Goal: Transaction & Acquisition: Purchase product/service

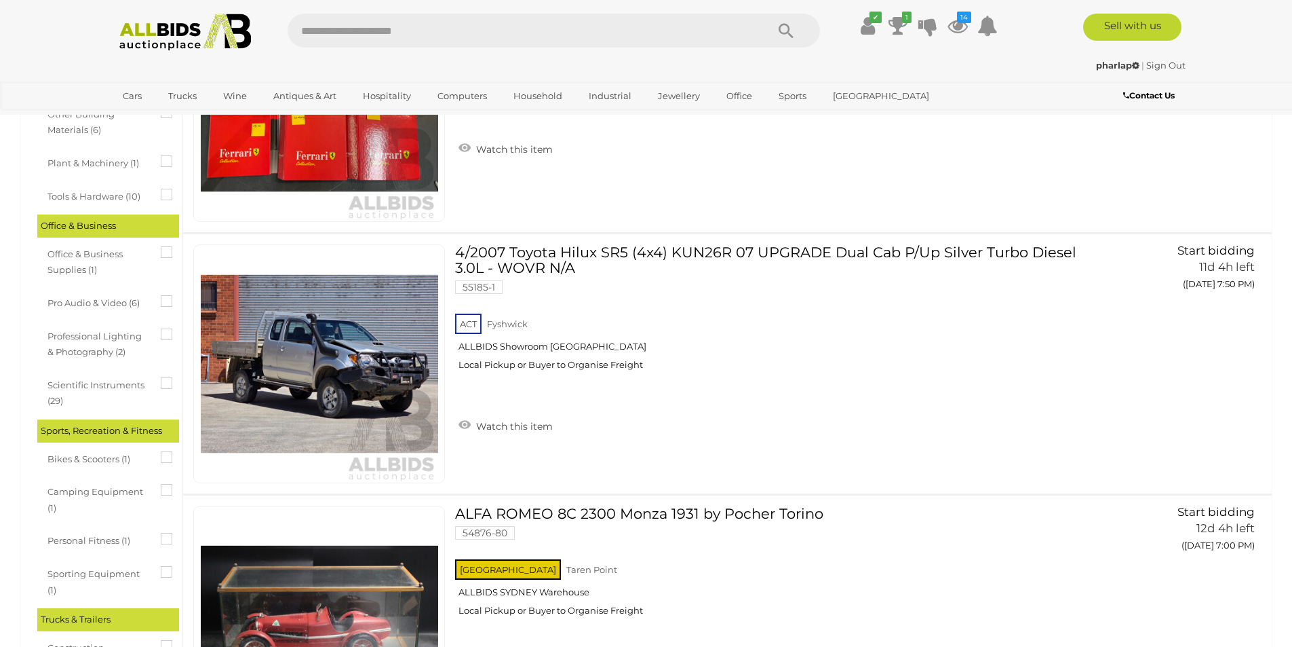
scroll to position [2826, 0]
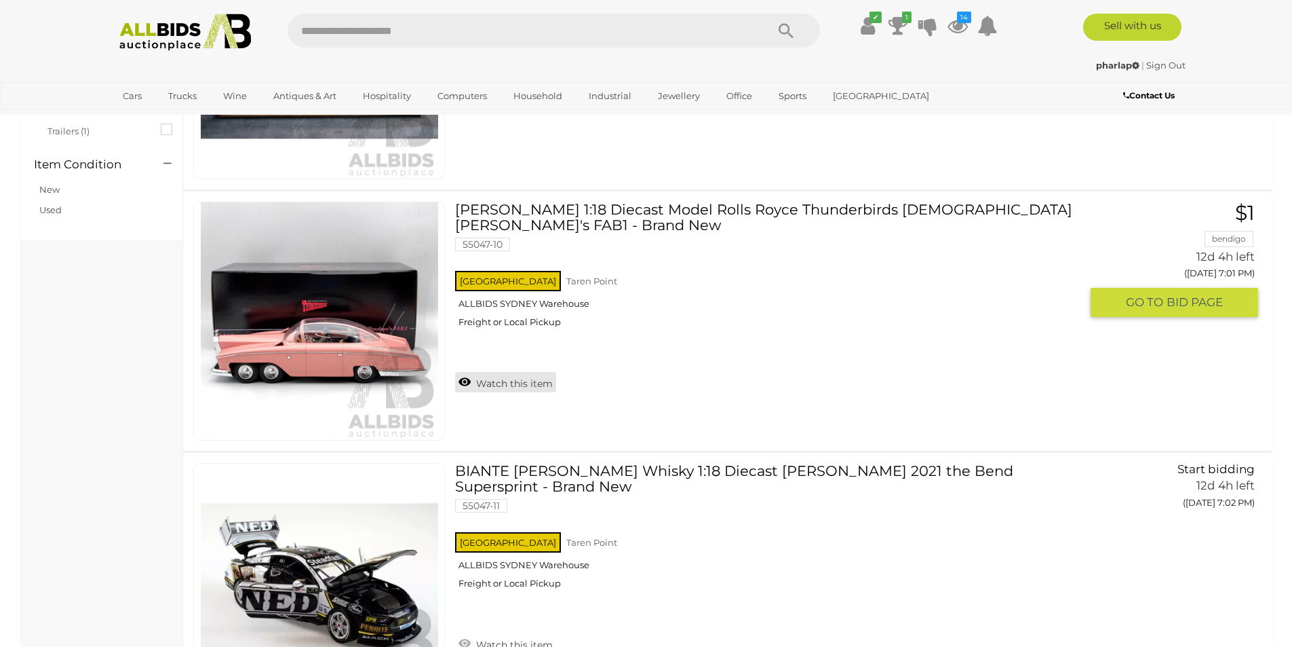
click at [495, 372] on link "Watch this item" at bounding box center [505, 382] width 101 height 20
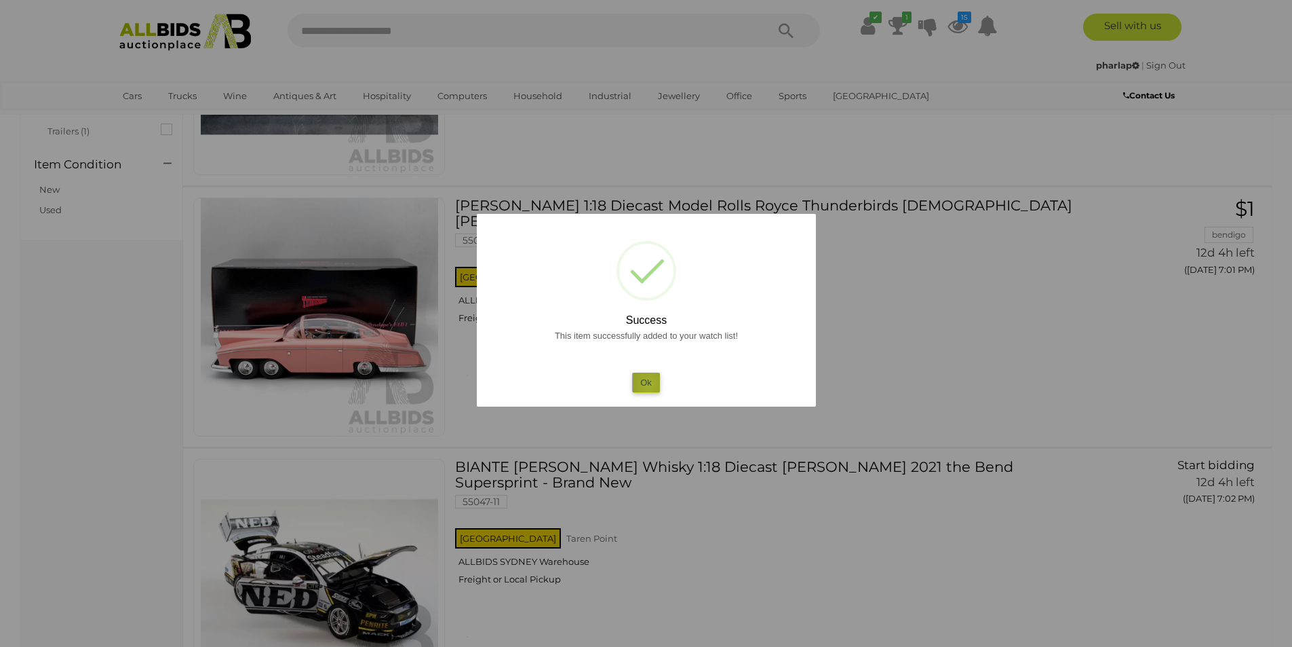
click at [649, 384] on button "Ok" at bounding box center [646, 382] width 28 height 20
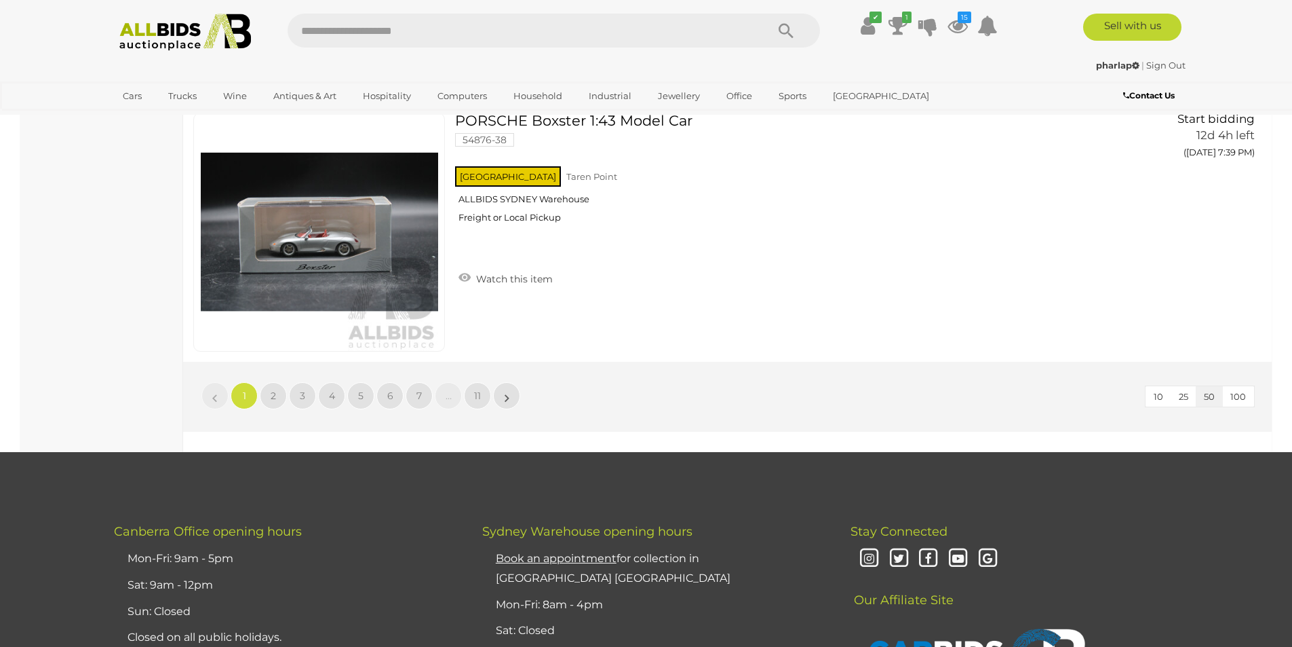
scroll to position [12868, 0]
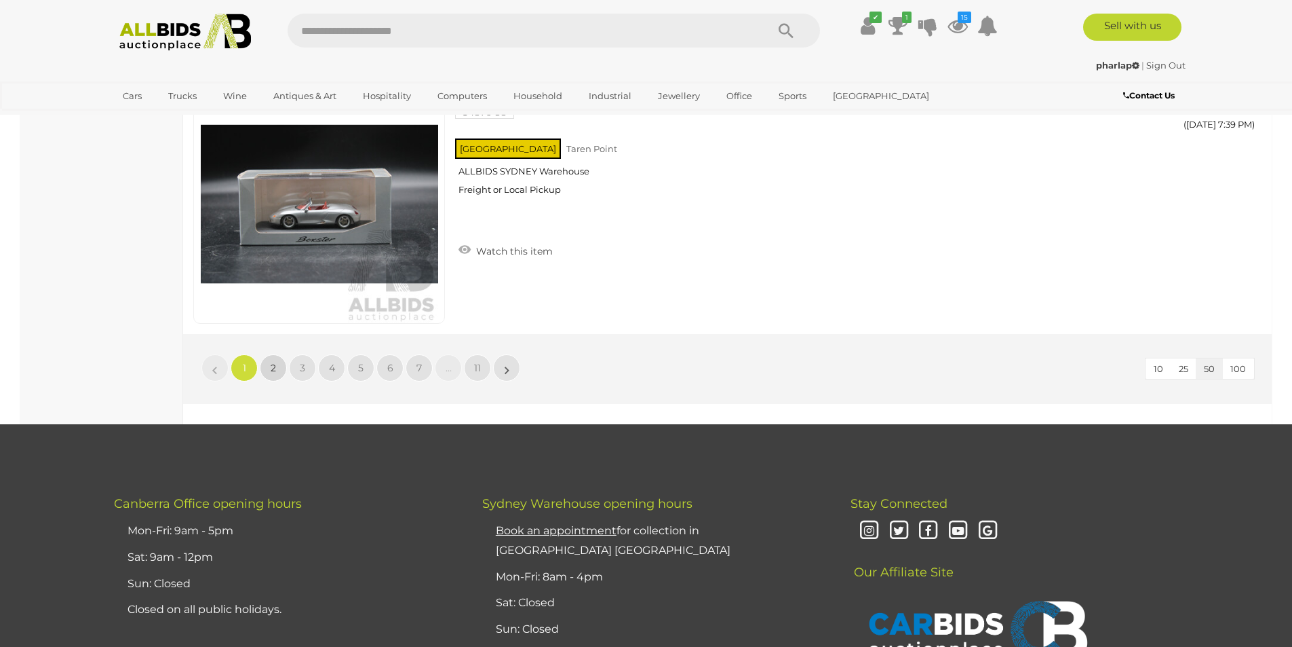
click at [265, 372] on link "2" at bounding box center [273, 367] width 27 height 27
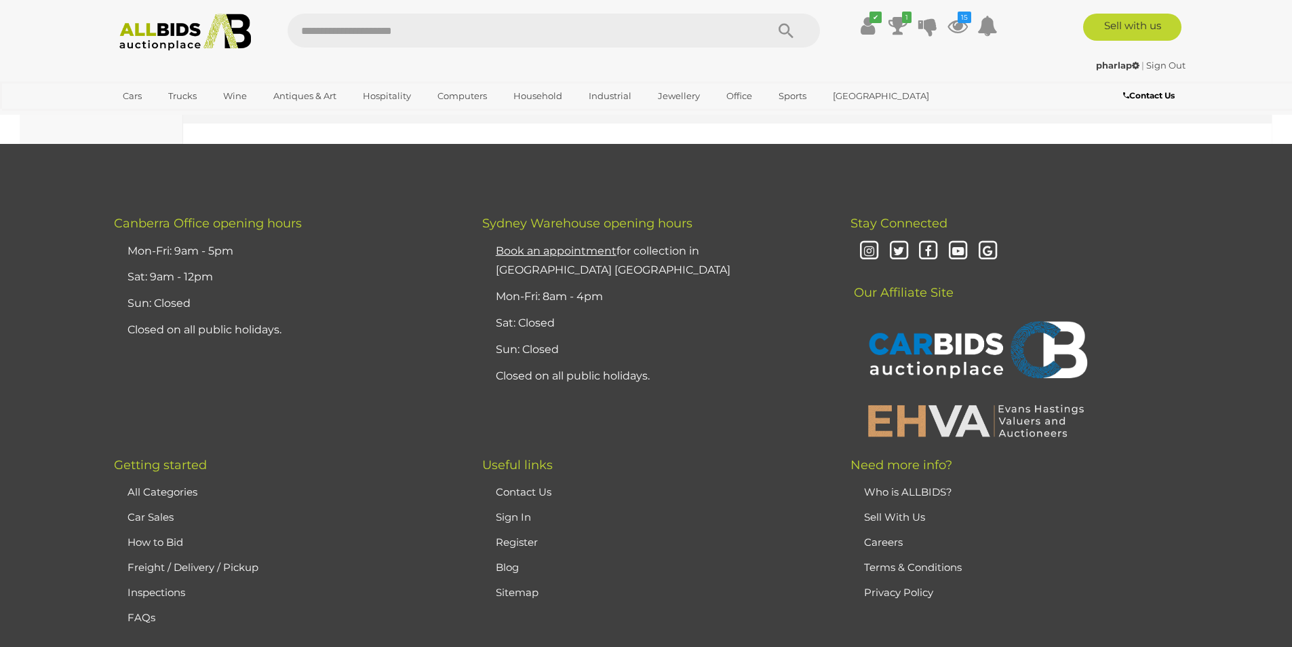
scroll to position [12624, 0]
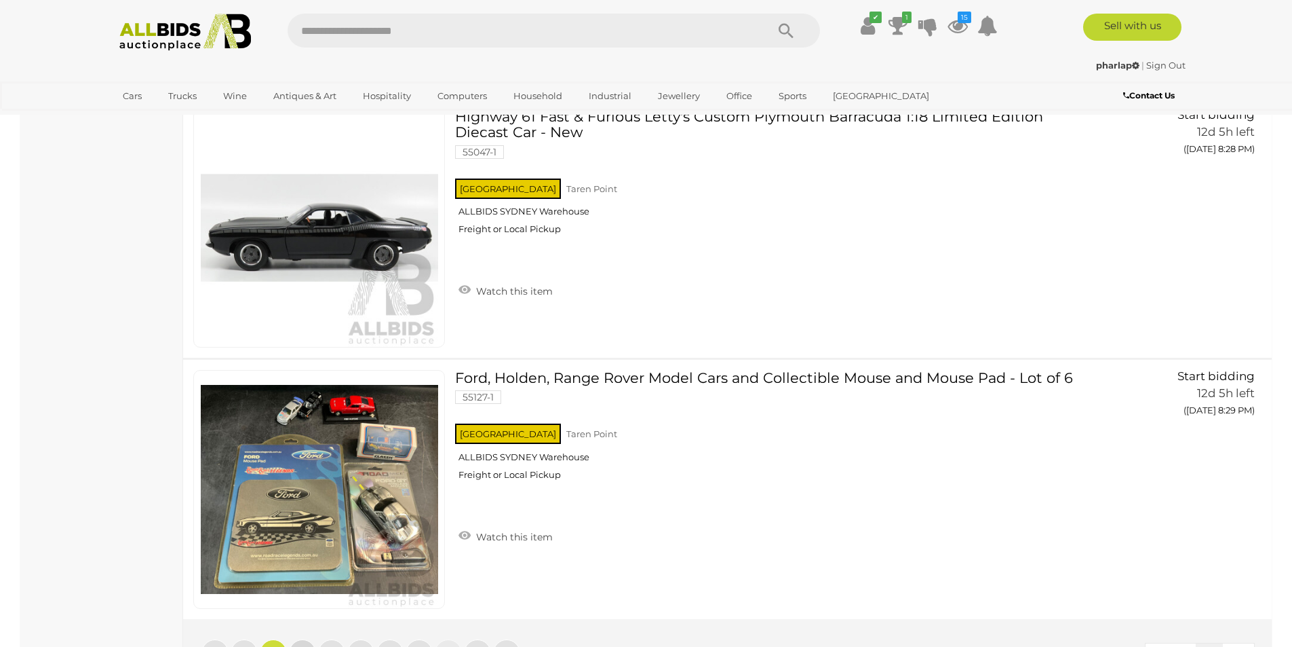
click at [302, 641] on link "3" at bounding box center [302, 652] width 27 height 27
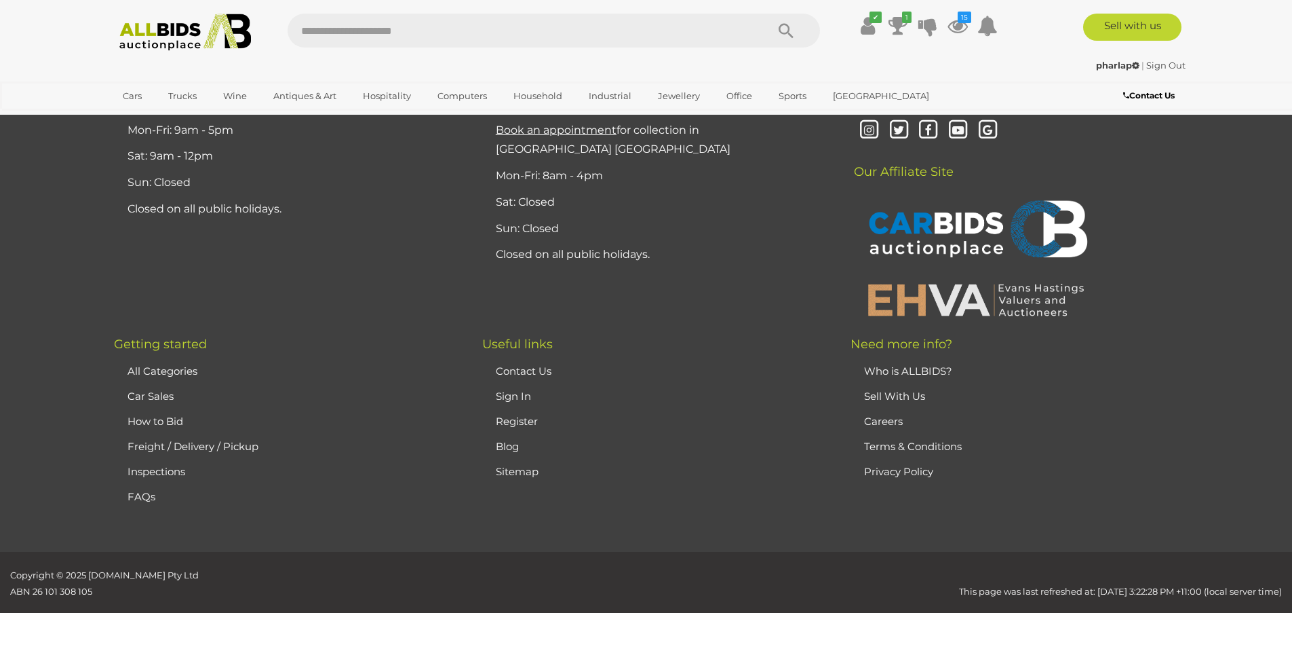
scroll to position [0, 0]
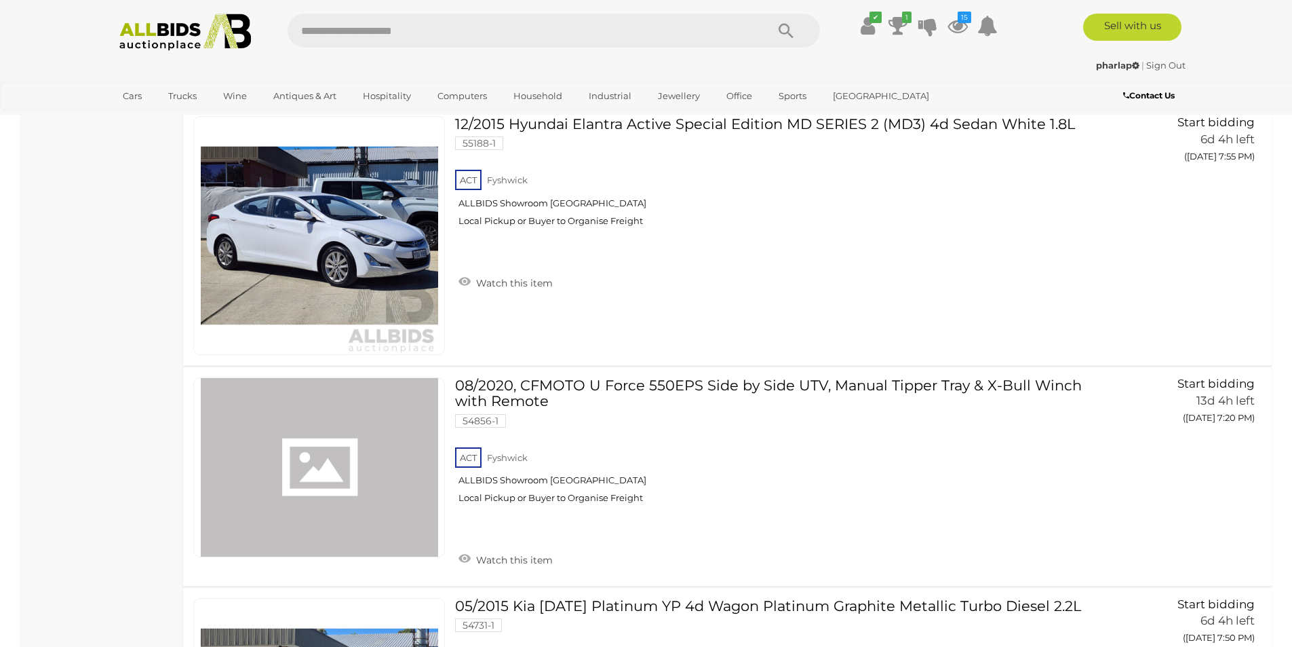
scroll to position [8240, 0]
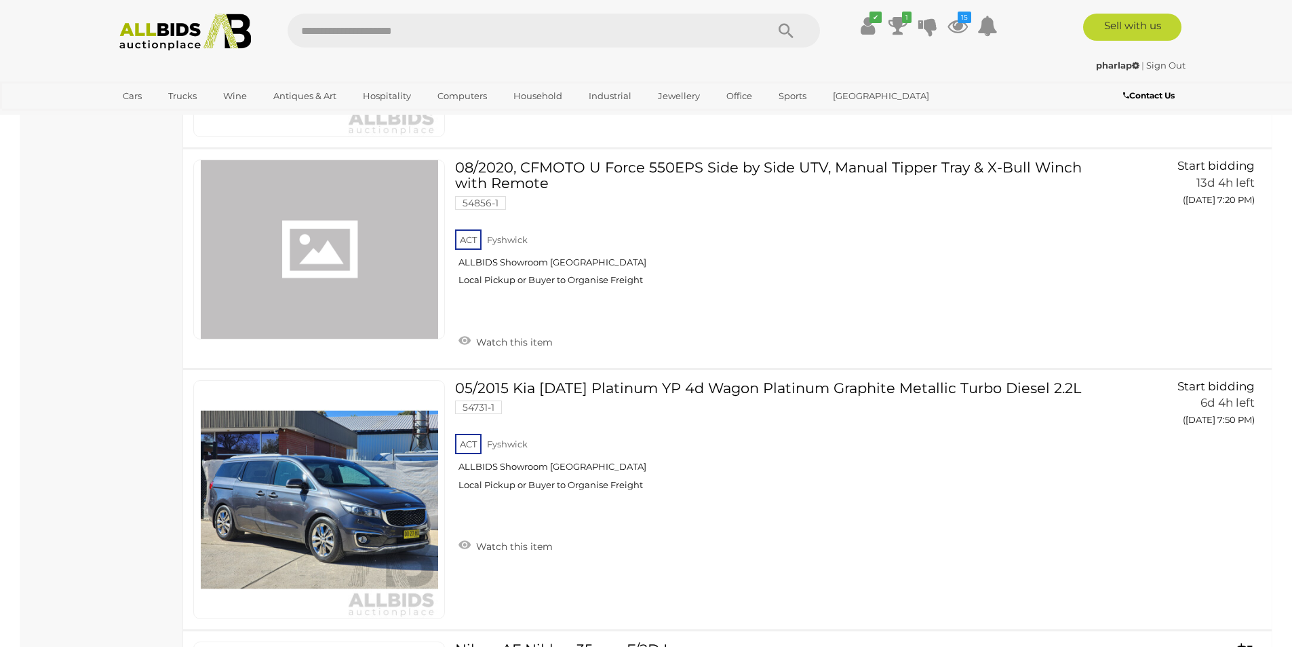
scroll to position [8421, 0]
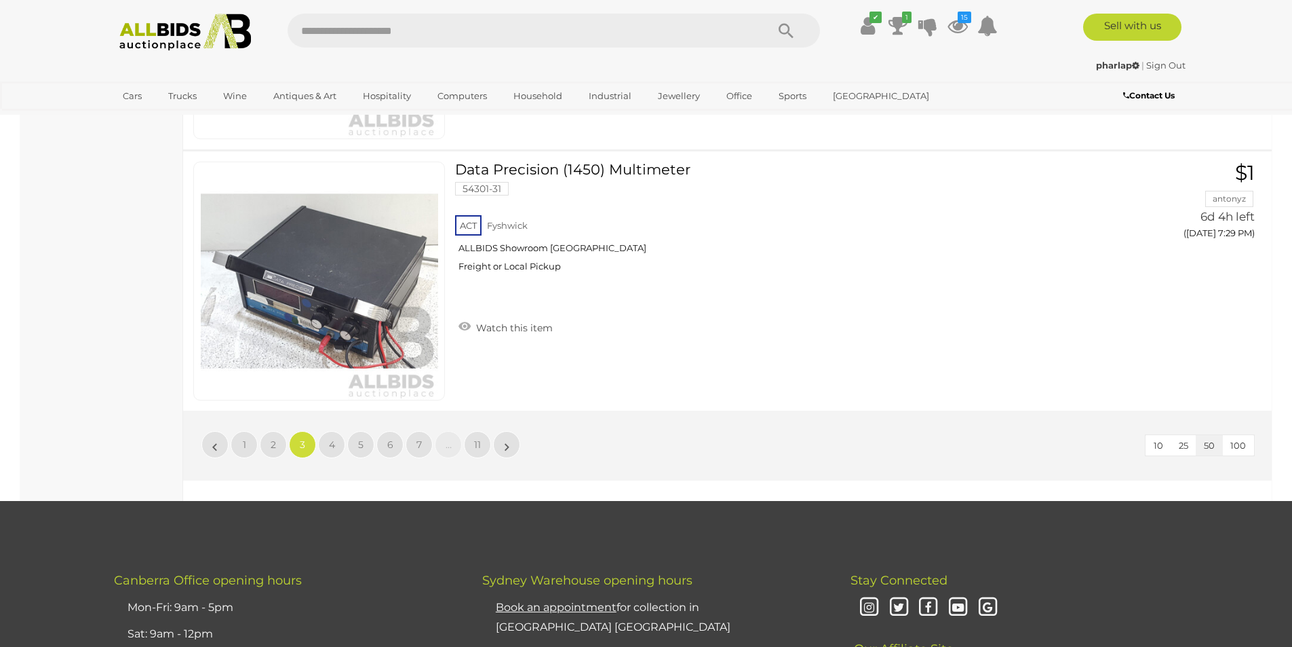
scroll to position [12846, 0]
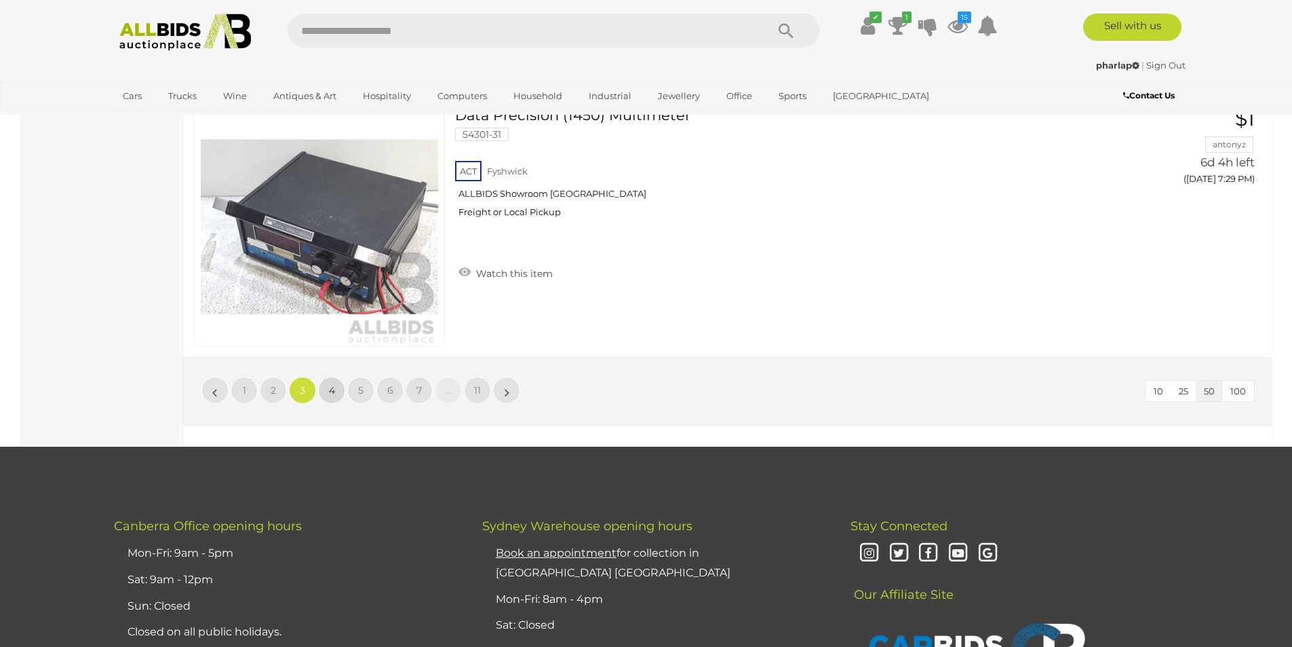
click at [327, 379] on link "4" at bounding box center [331, 390] width 27 height 27
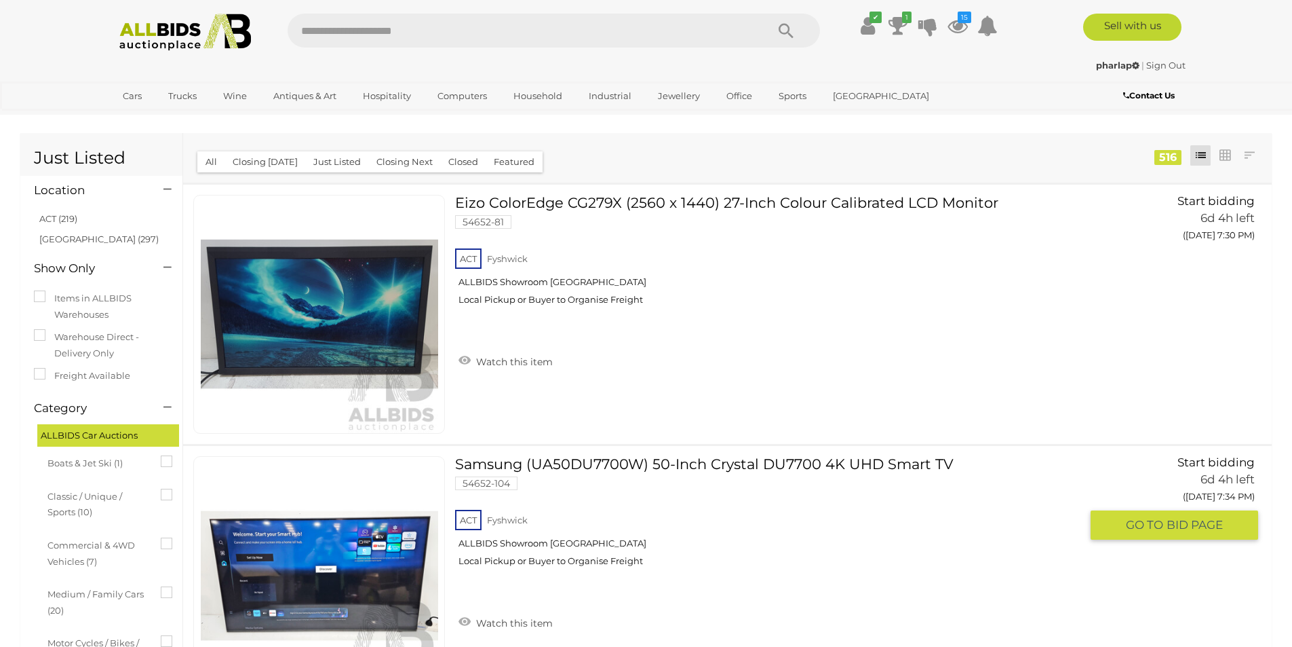
click at [779, 460] on link "Samsung (UA50DU7700W) 50-Inch Crystal DU7700 4K UHD Smart TV 54652-104 ACT Fysh…" at bounding box center [772, 516] width 615 height 121
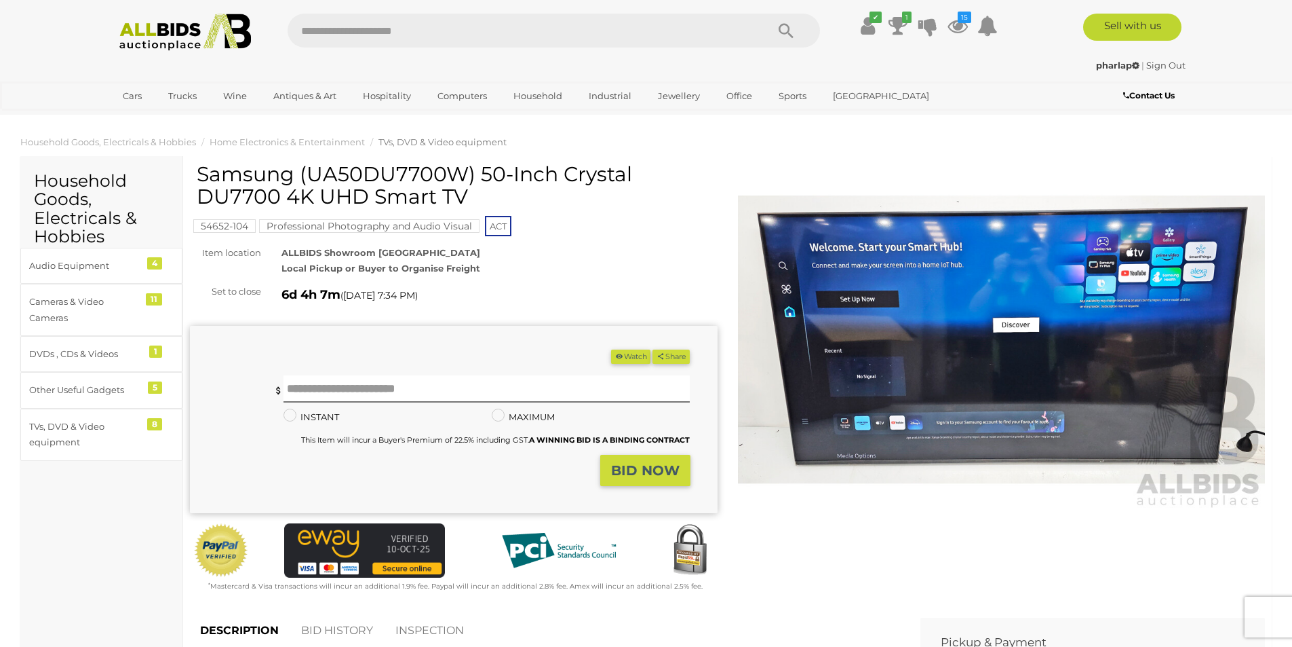
scroll to position [565, 0]
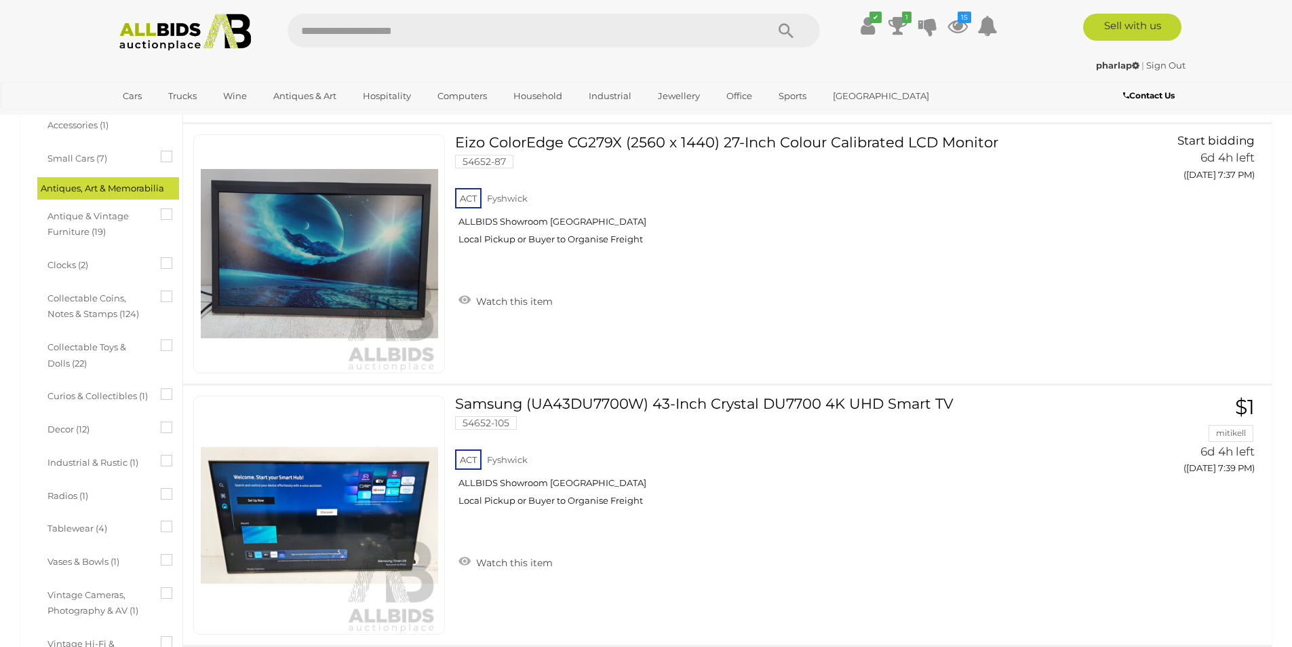
scroll to position [601, 0]
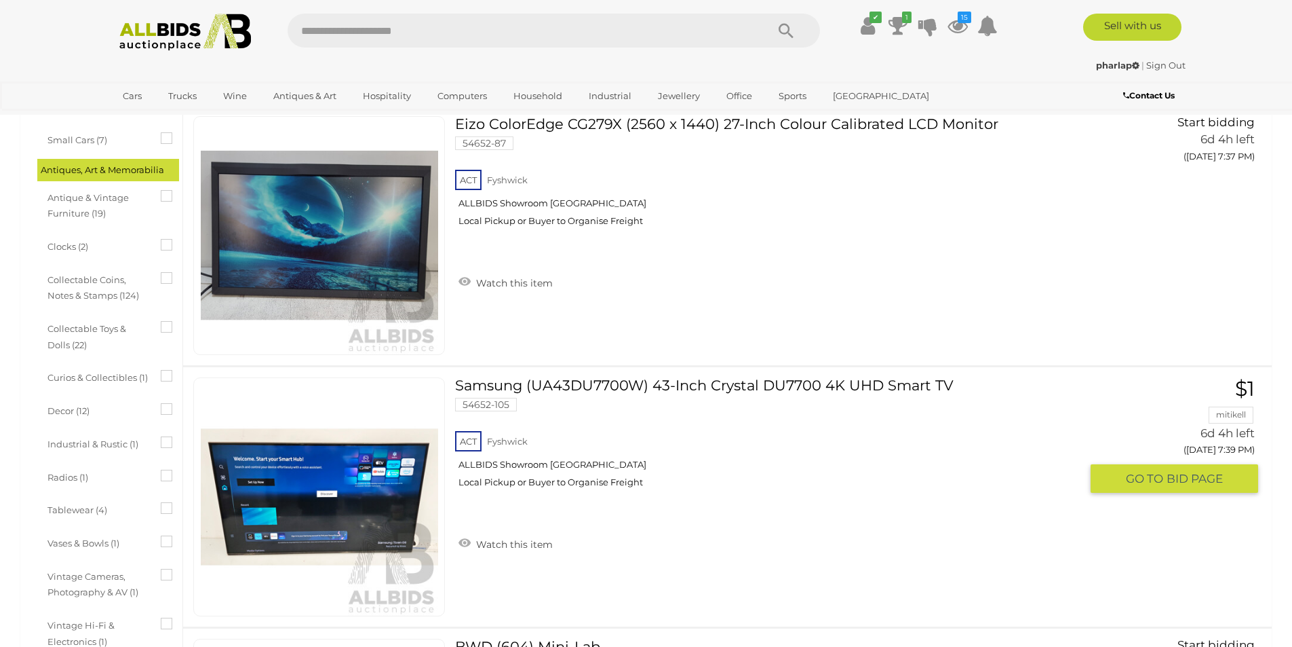
click at [315, 504] on img at bounding box center [319, 496] width 237 height 237
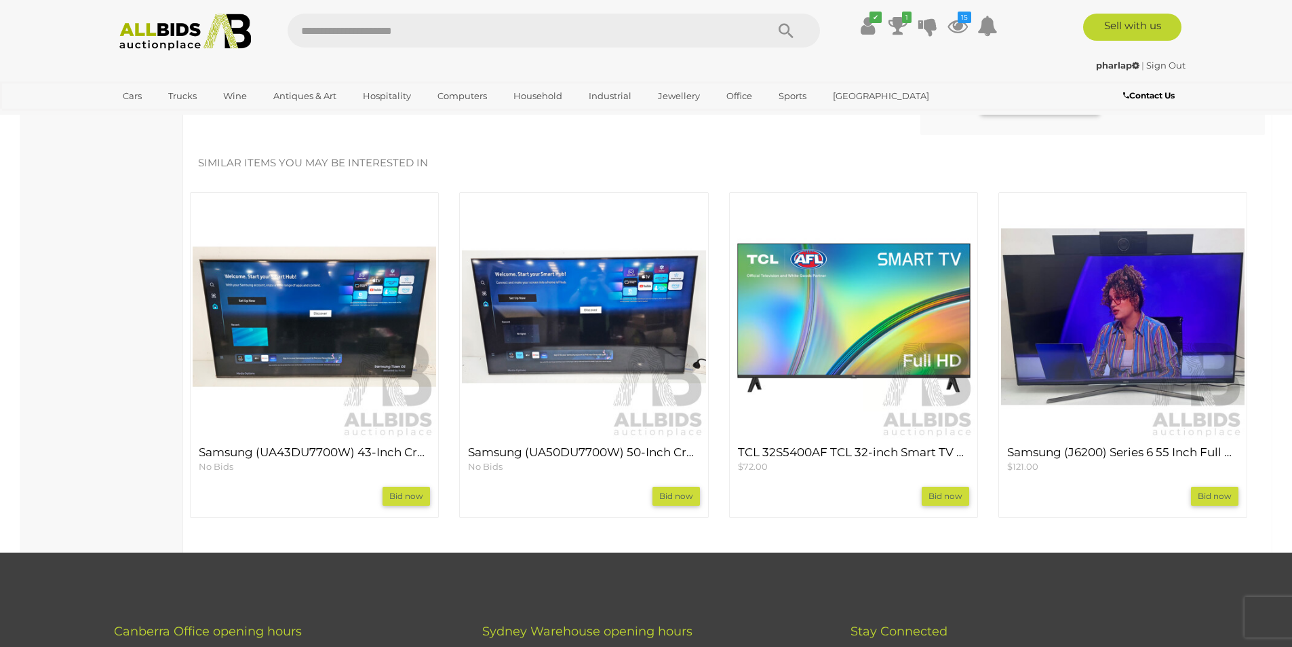
scroll to position [1150, 0]
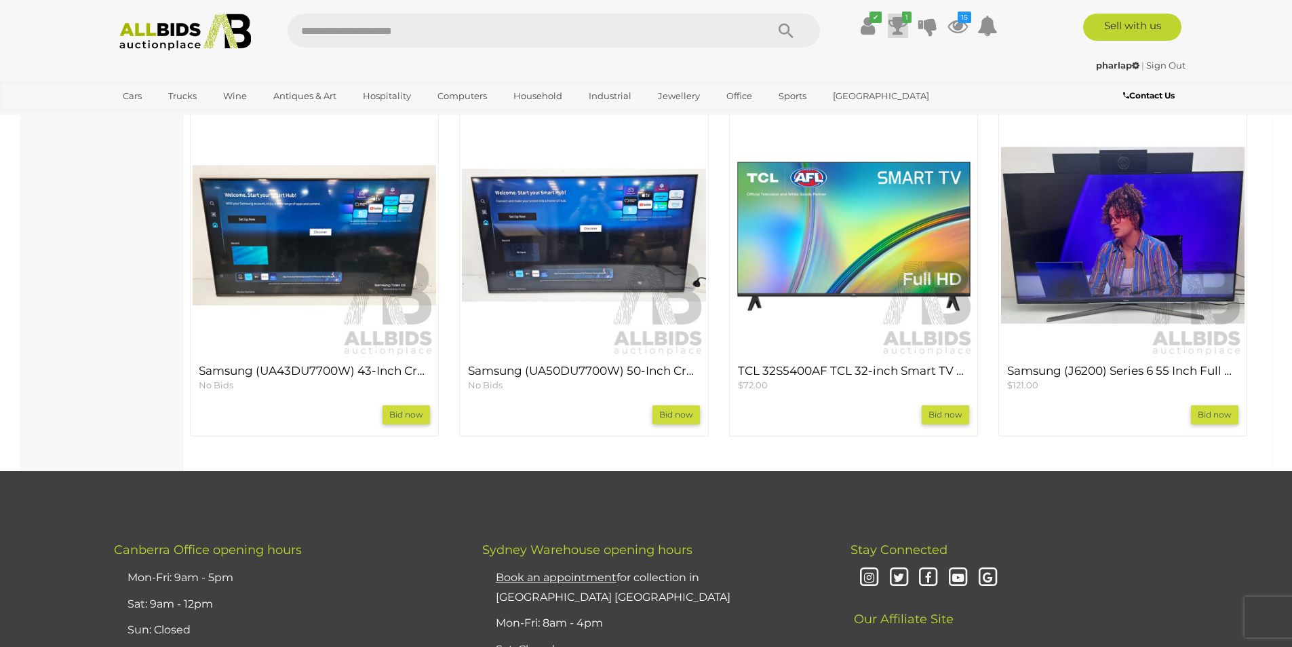
click at [902, 19] on icon "1" at bounding box center [906, 18] width 9 height 12
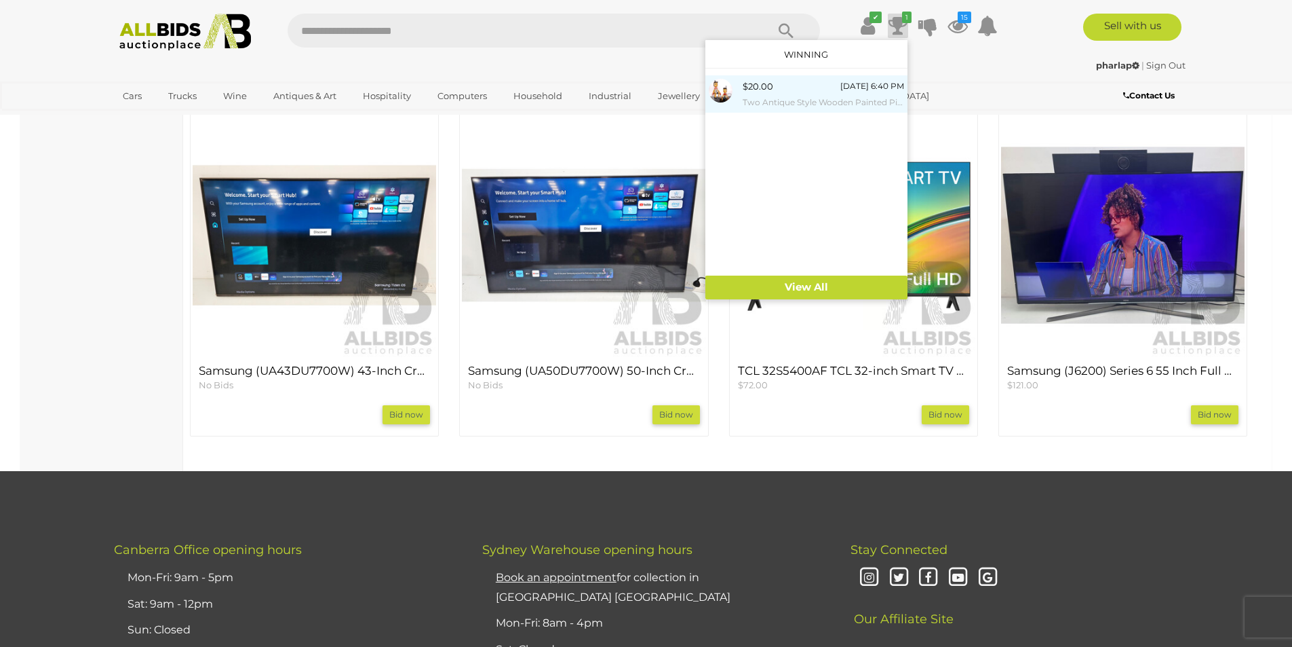
click at [841, 86] on div "[DATE] 6:40 PM" at bounding box center [873, 86] width 64 height 15
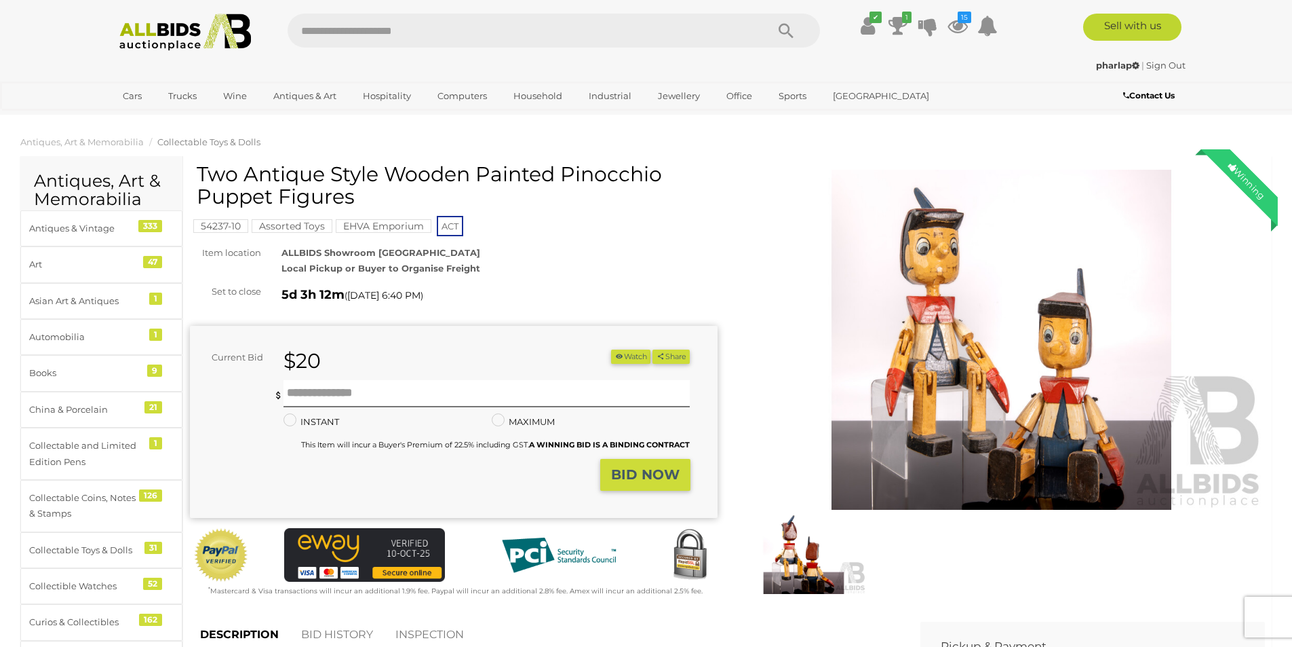
click at [312, 636] on link "BID HISTORY" at bounding box center [337, 635] width 92 height 40
click at [347, 382] on input "text" at bounding box center [487, 393] width 407 height 27
type input "**"
click at [626, 479] on strong "BID NOW" at bounding box center [645, 474] width 69 height 16
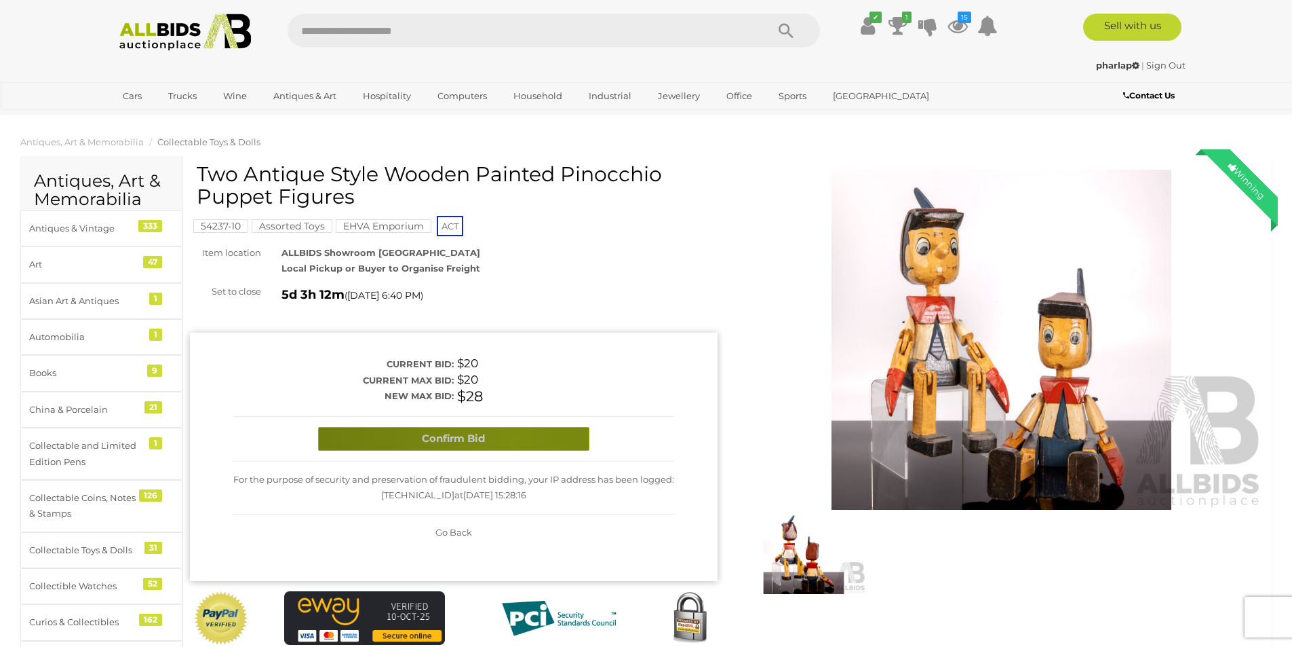
click at [514, 438] on button "Confirm Bid" at bounding box center [453, 439] width 271 height 24
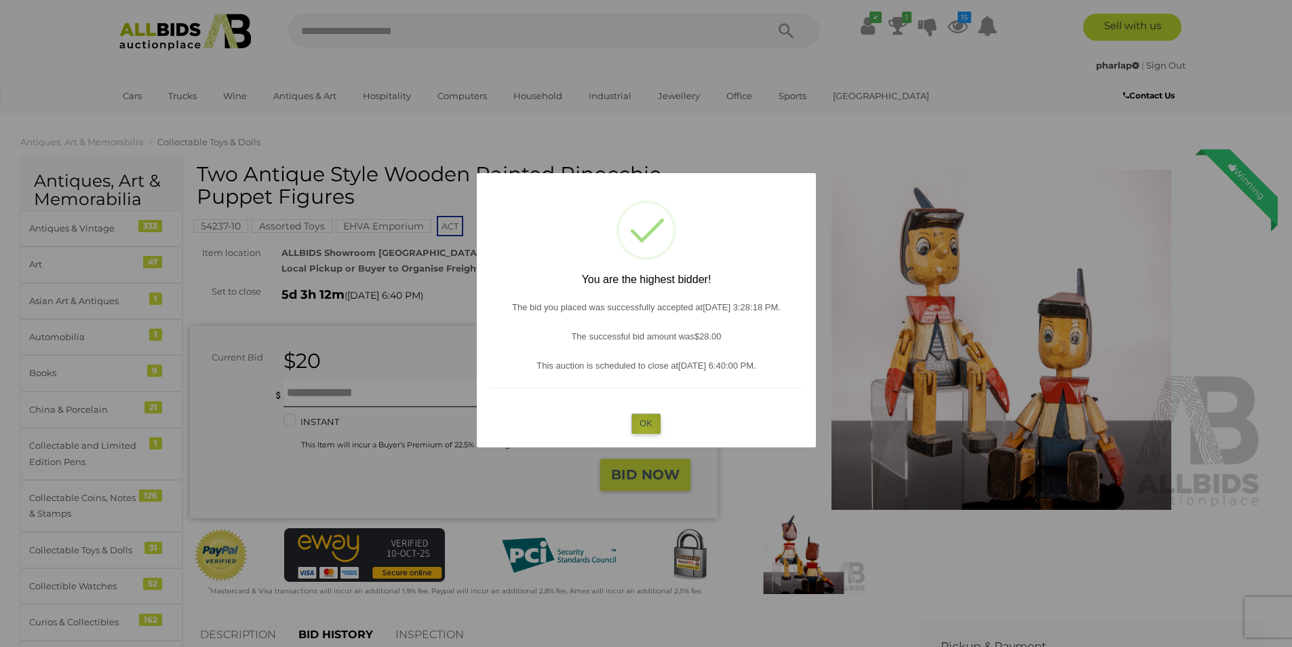
click at [645, 427] on button "OK" at bounding box center [646, 423] width 29 height 20
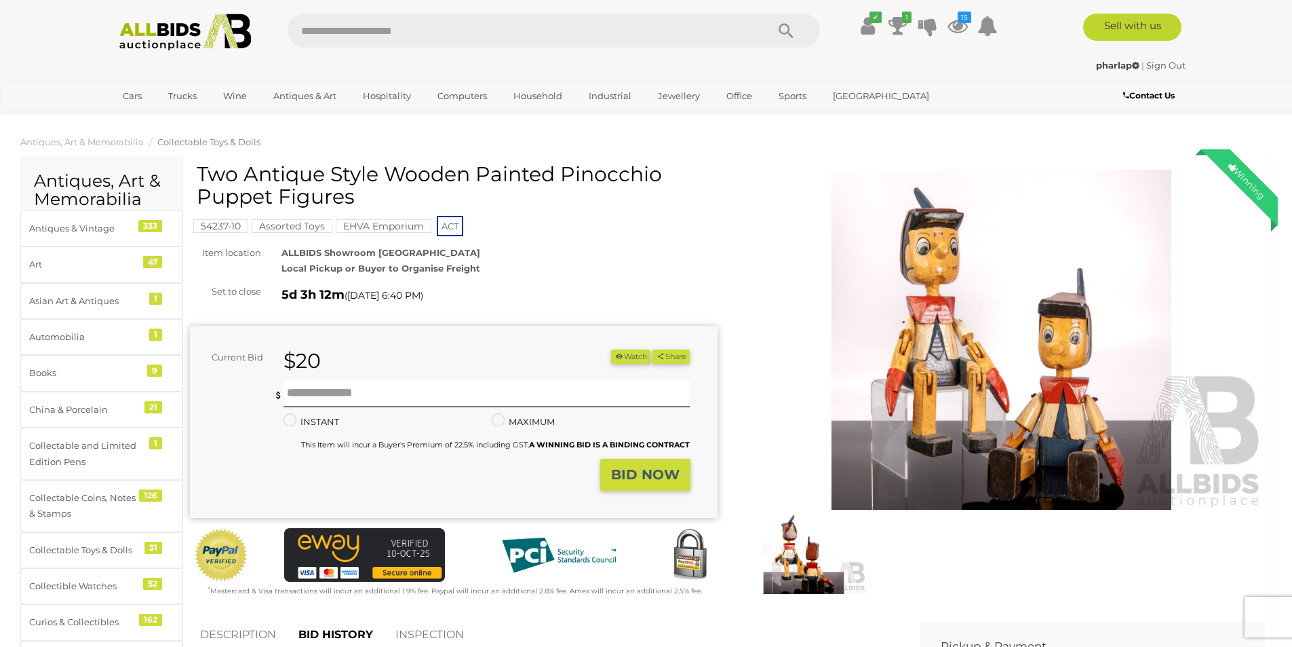
scroll to position [565, 0]
